Goal: Task Accomplishment & Management: Manage account settings

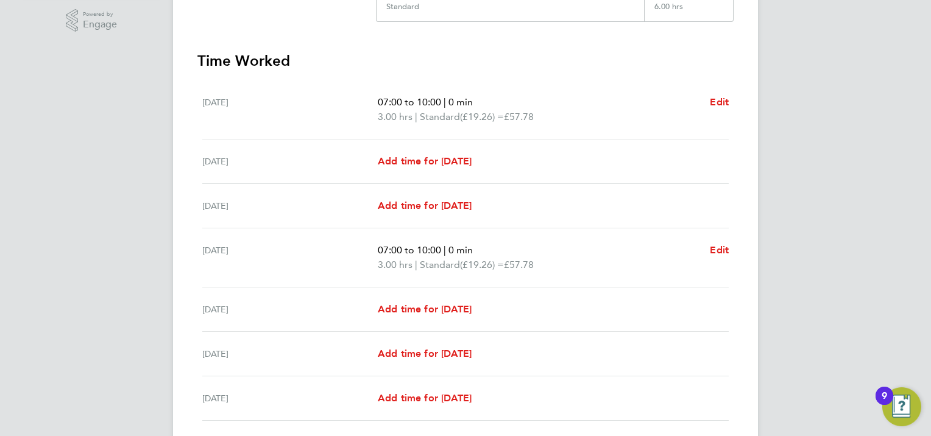
scroll to position [399, 0]
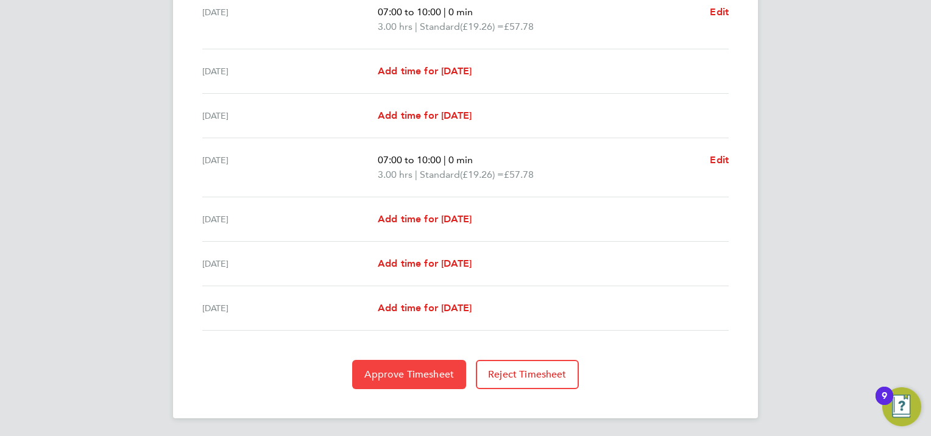
click at [420, 381] on button "Approve Timesheet" at bounding box center [409, 374] width 114 height 29
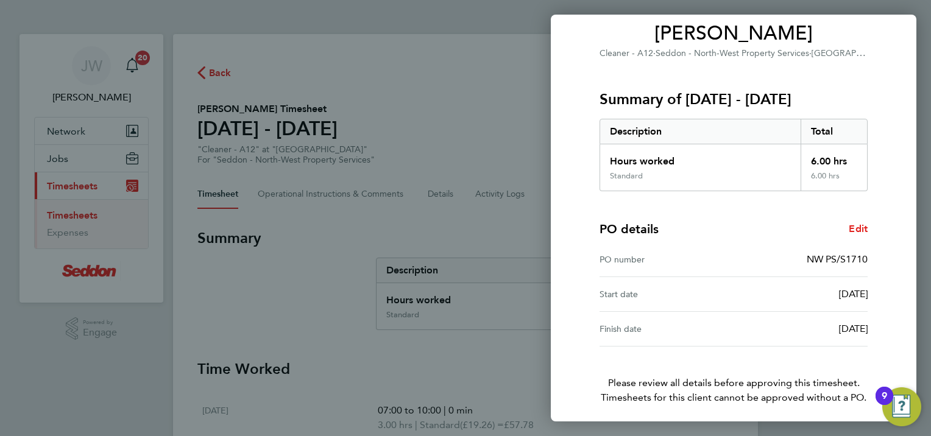
scroll to position [146, 0]
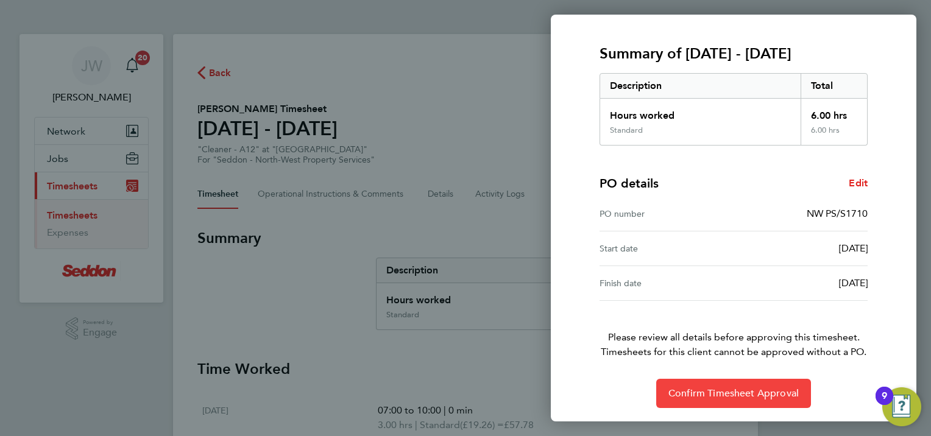
click at [690, 389] on span "Confirm Timesheet Approval" at bounding box center [734, 394] width 130 height 12
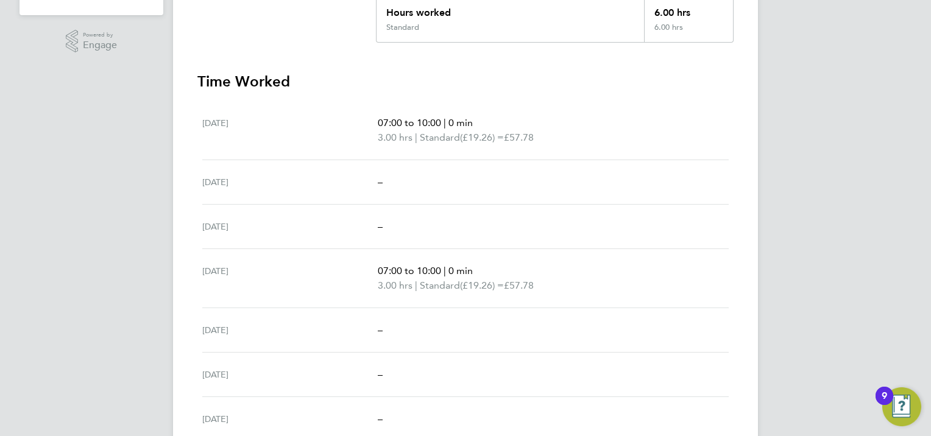
scroll to position [340, 0]
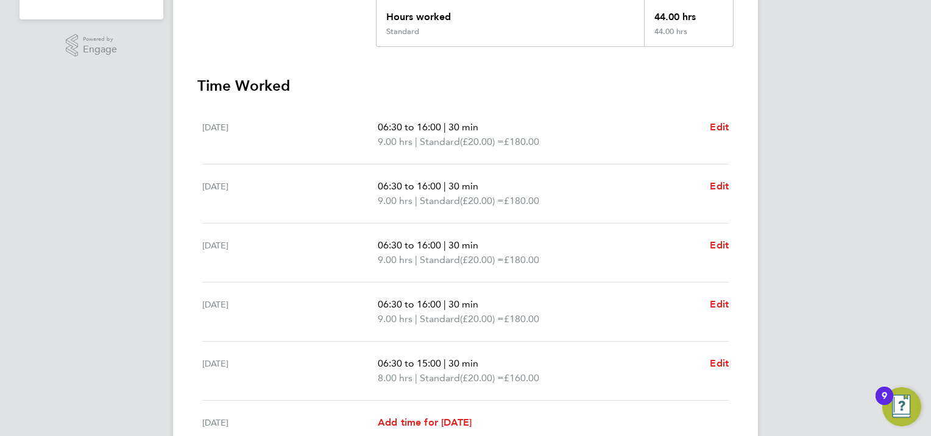
scroll to position [305, 0]
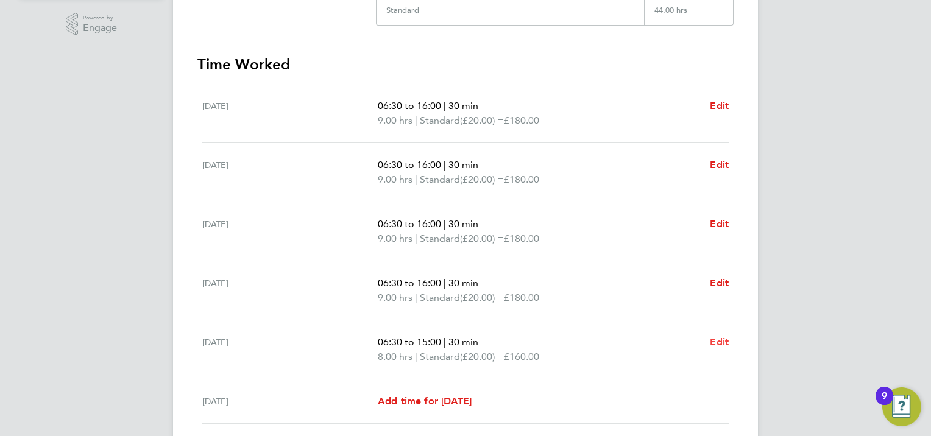
click at [714, 344] on span "Edit" at bounding box center [719, 342] width 19 height 12
select select "30"
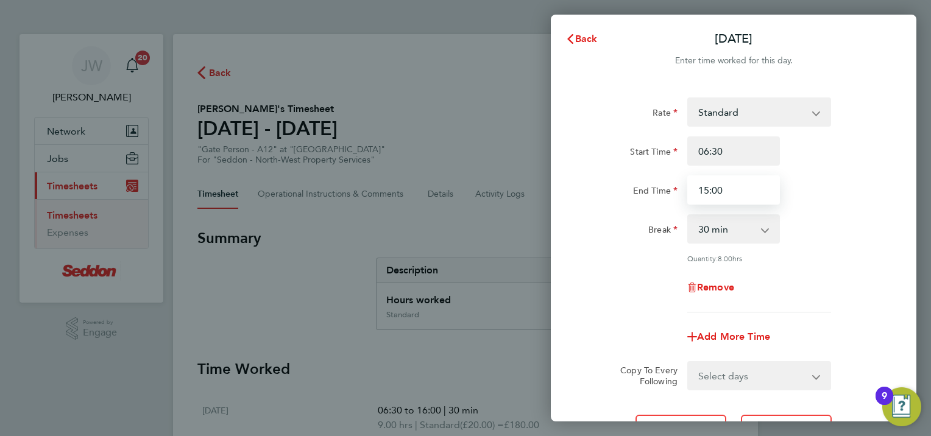
click at [725, 190] on input "15:00" at bounding box center [734, 190] width 93 height 29
type input "16:00"
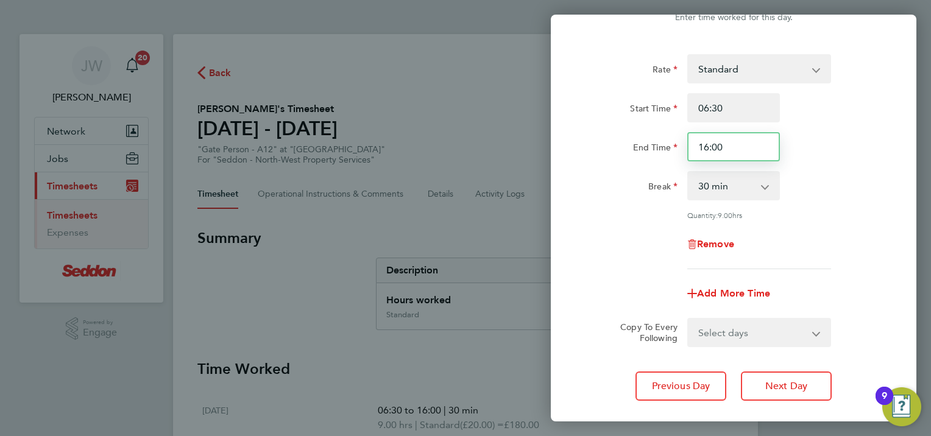
scroll to position [113, 0]
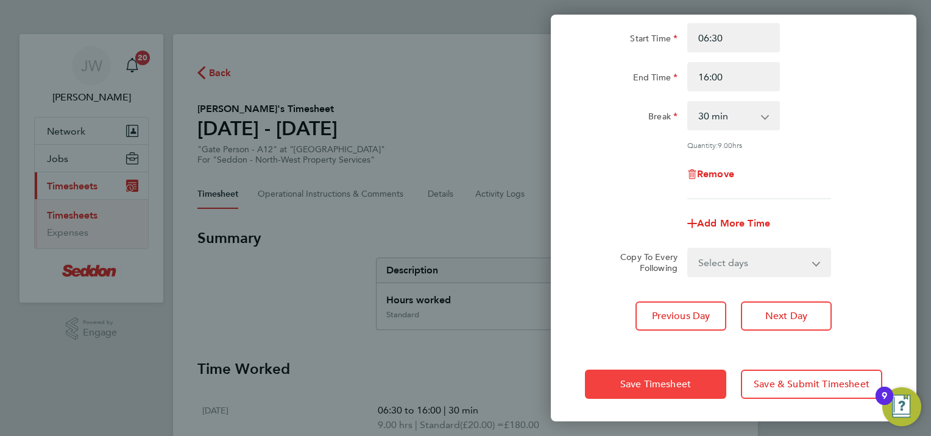
click at [690, 385] on span "Save Timesheet" at bounding box center [655, 385] width 71 height 12
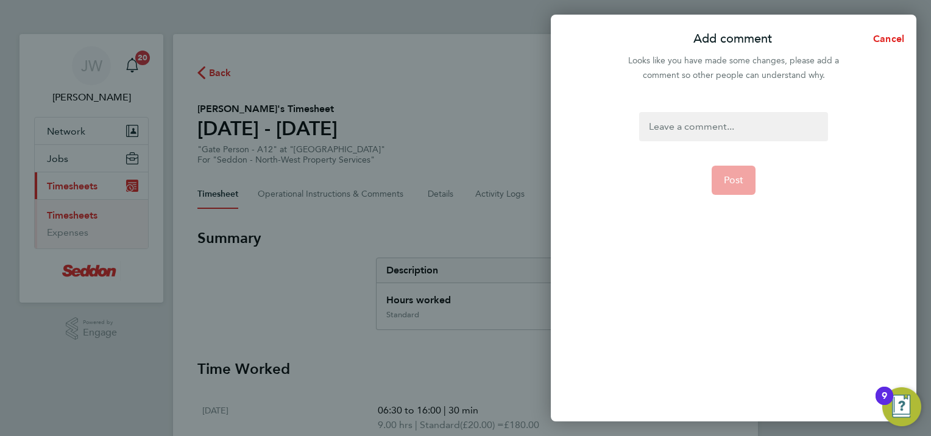
click at [648, 119] on div at bounding box center [733, 126] width 188 height 29
click at [733, 182] on span "Post" at bounding box center [734, 180] width 20 height 12
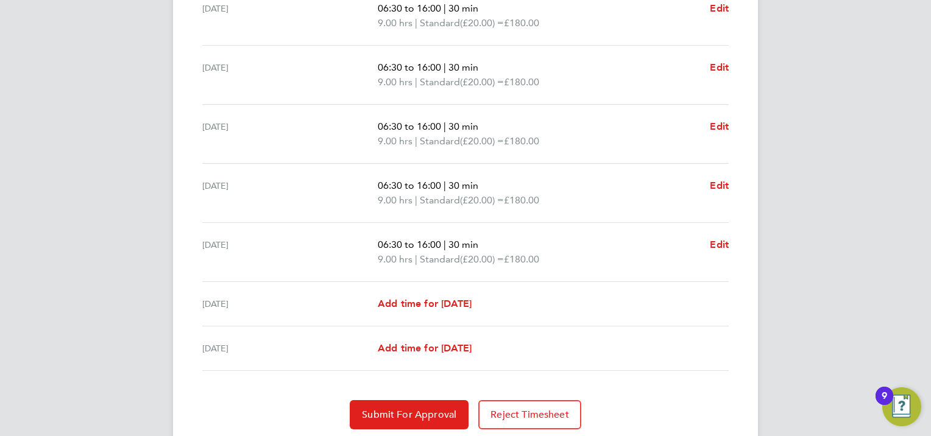
scroll to position [443, 0]
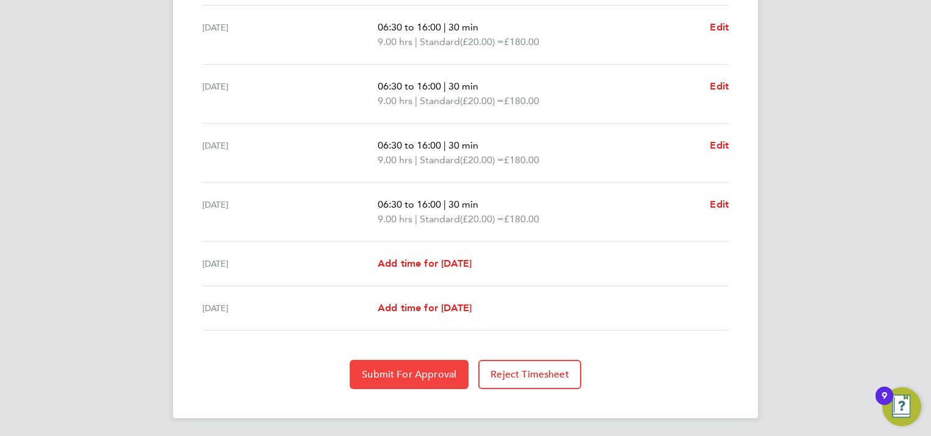
click at [422, 369] on span "Submit For Approval" at bounding box center [409, 375] width 94 height 12
click at [423, 371] on span "Approve Timesheet" at bounding box center [409, 375] width 90 height 12
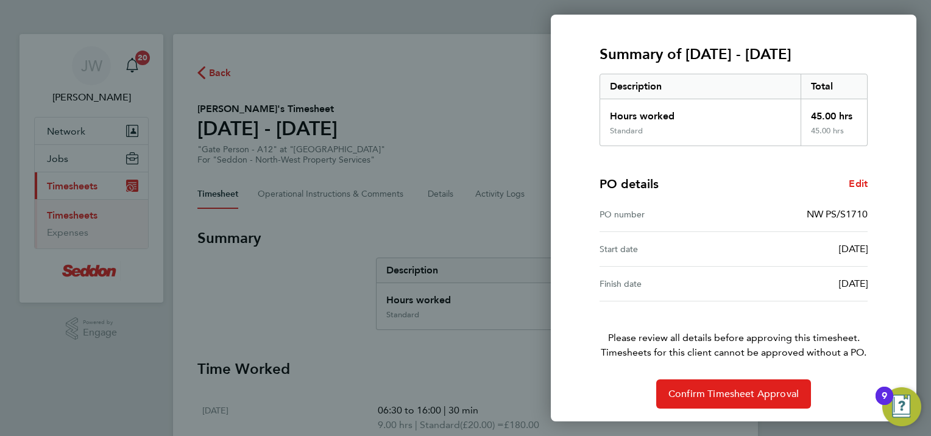
scroll to position [146, 0]
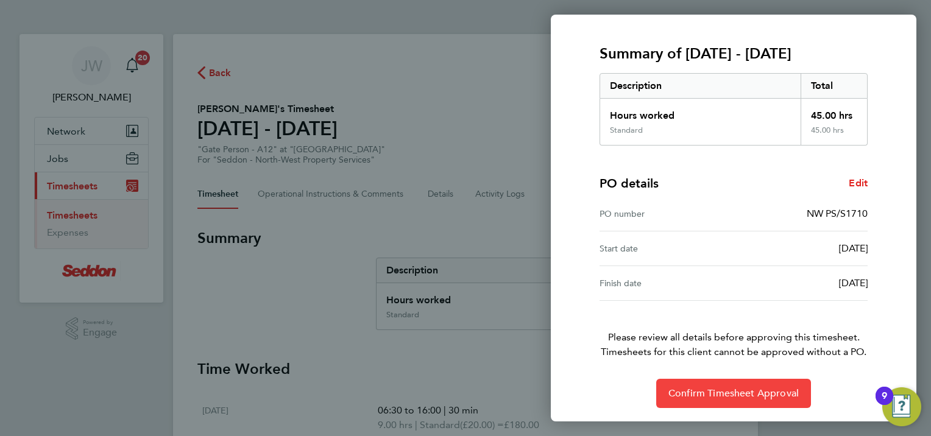
click at [686, 392] on span "Confirm Timesheet Approval" at bounding box center [734, 394] width 130 height 12
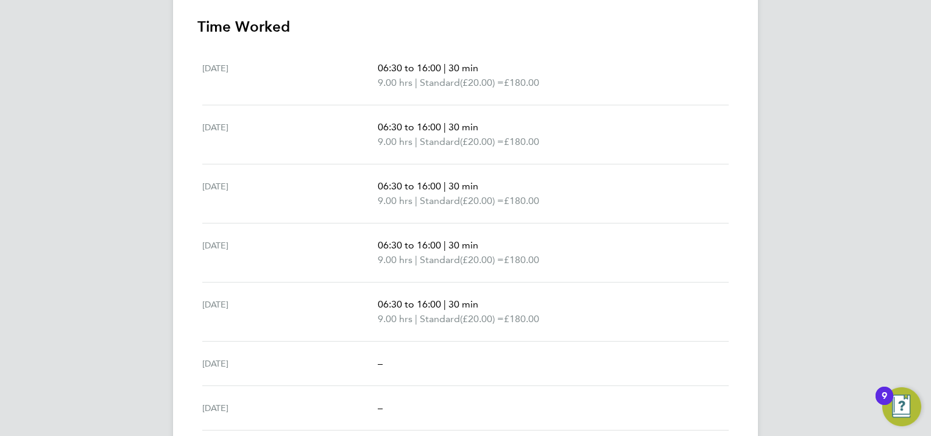
scroll to position [384, 0]
